Goal: Register for event/course

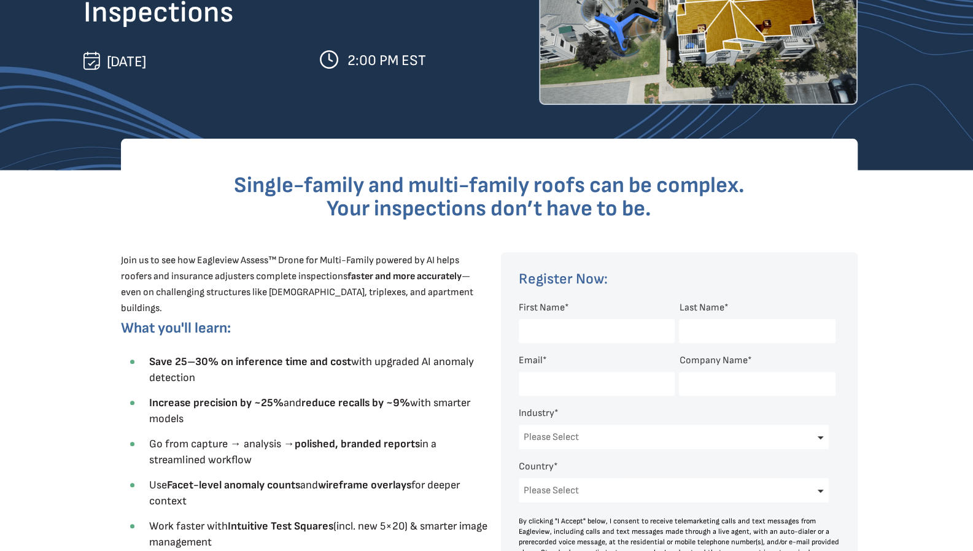
scroll to position [216, 0]
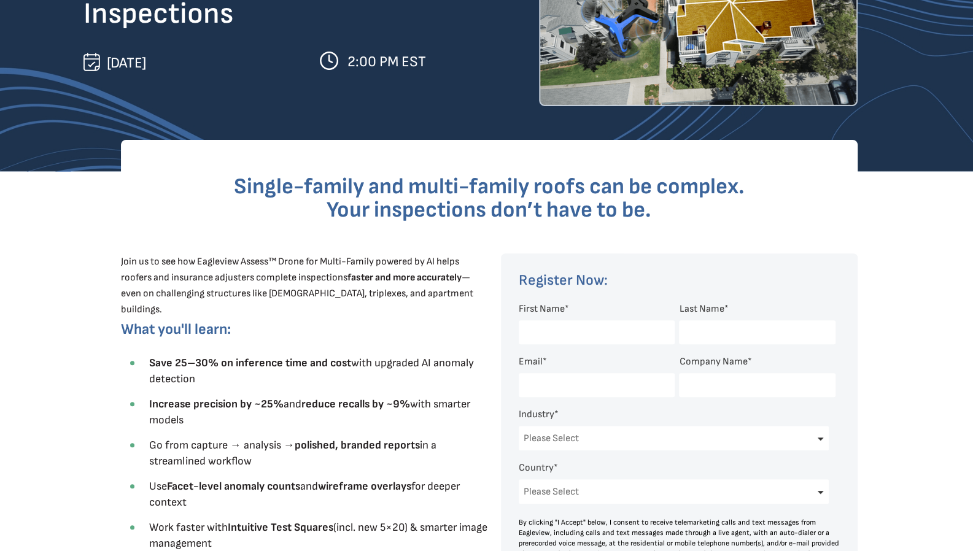
click at [583, 331] on input "First Name *" at bounding box center [596, 332] width 156 height 24
type input "[PERSON_NAME]"
type input "Sotamba"
type input "[PERSON_NAME][EMAIL_ADDRESS][DOMAIN_NAME]"
select select "[GEOGRAPHIC_DATA]"
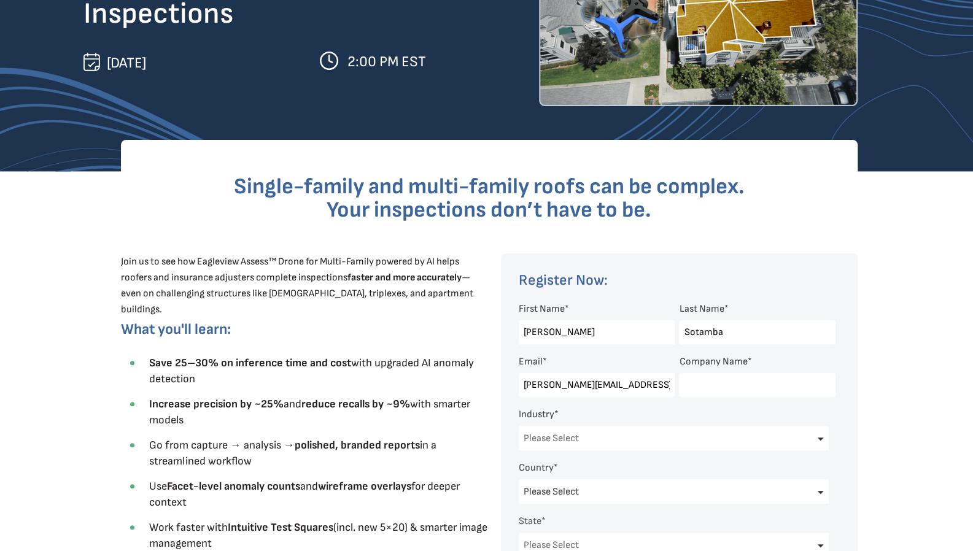
select select "[US_STATE]"
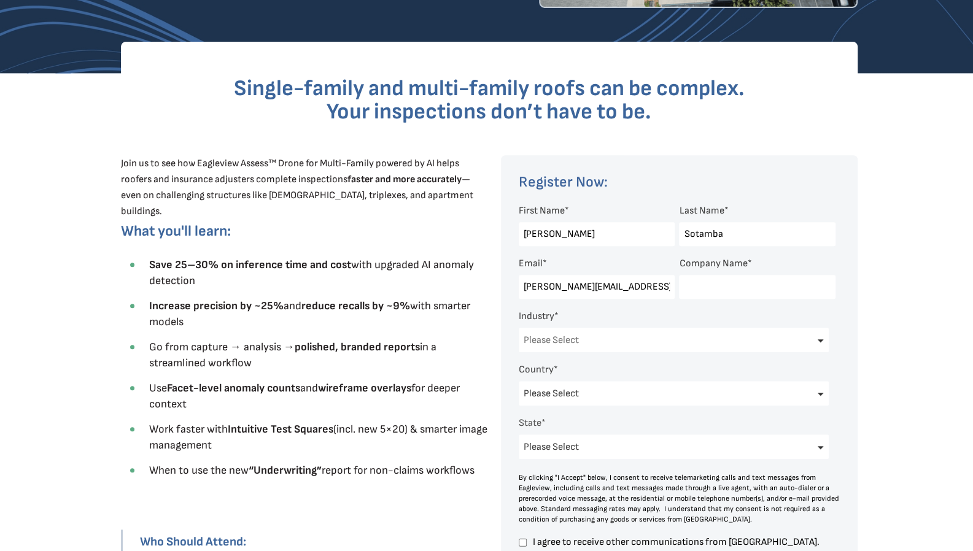
scroll to position [339, 0]
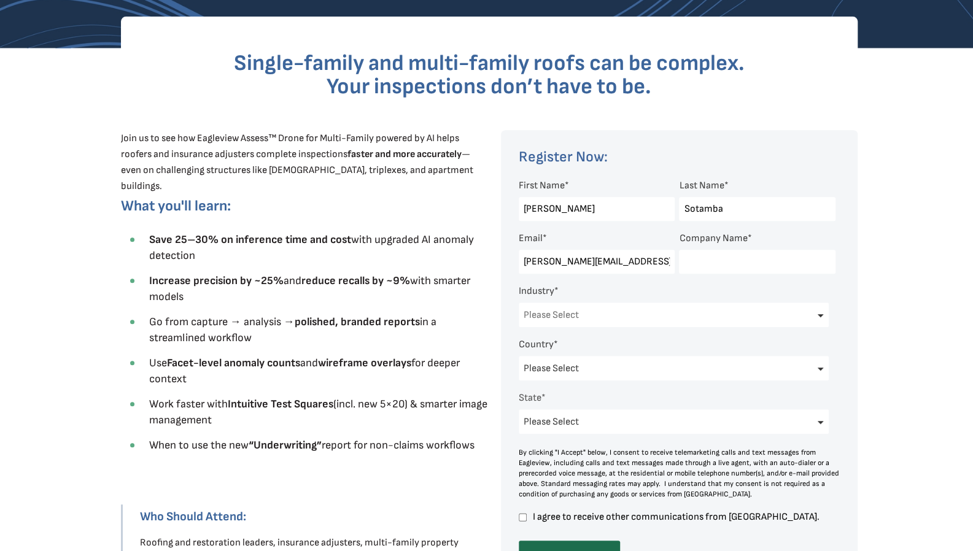
click at [695, 261] on input "Company Name *" at bounding box center [757, 262] width 156 height 24
type input "Superior Point Exteriors Inc."
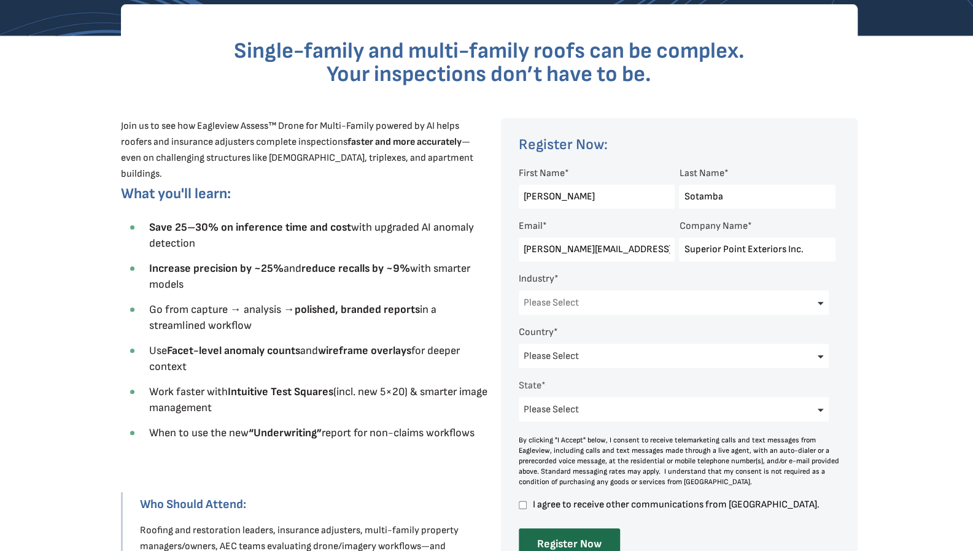
scroll to position [407, 0]
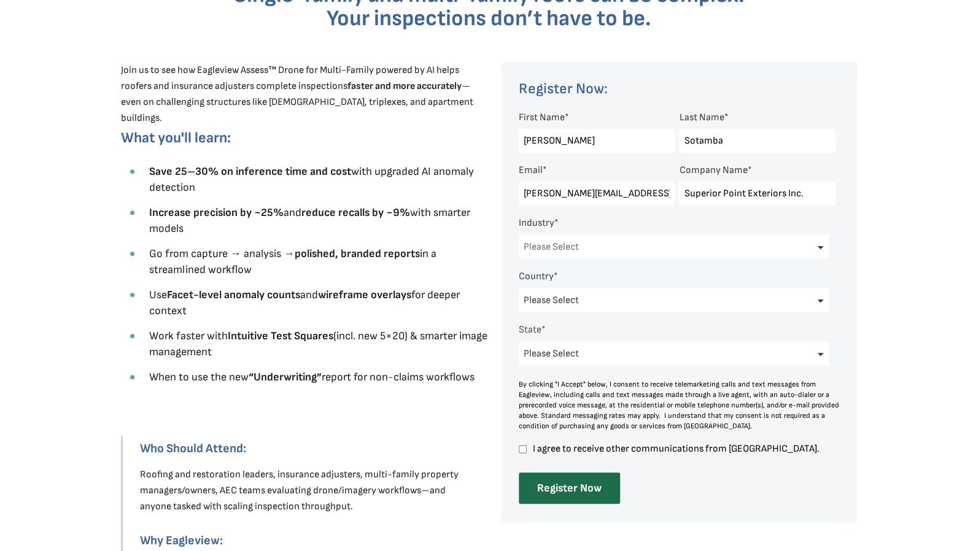
click at [580, 246] on select "Please Select Architects & Engineering Construction Electric/Gas Utilities Gove…" at bounding box center [673, 246] width 310 height 25
select select "Construction"
click at [518, 235] on select "Please Select Architects & Engineering Construction Electric/Gas Utilities Gove…" at bounding box center [673, 246] width 310 height 25
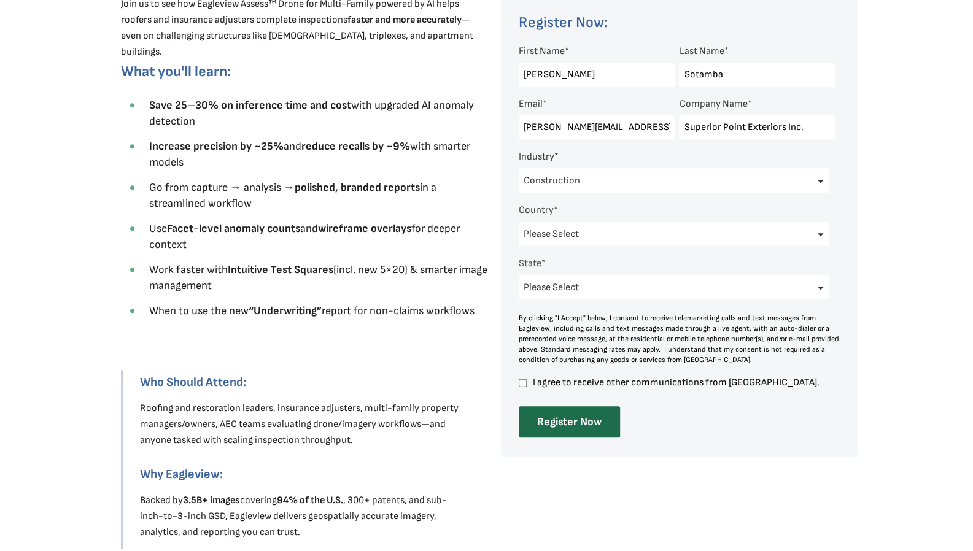
scroll to position [474, 0]
click at [574, 431] on input "Register Now" at bounding box center [568, 421] width 101 height 31
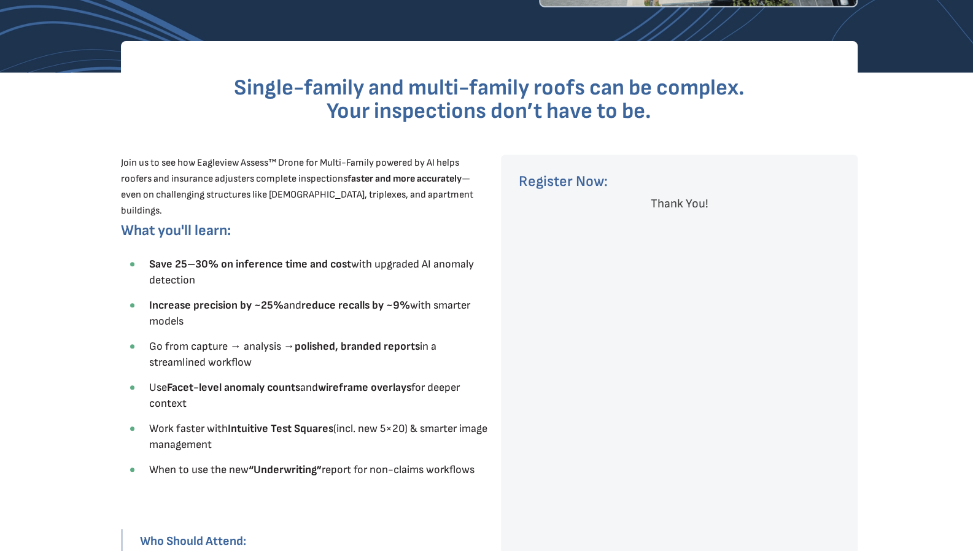
scroll to position [304, 0]
